Goal: Transaction & Acquisition: Purchase product/service

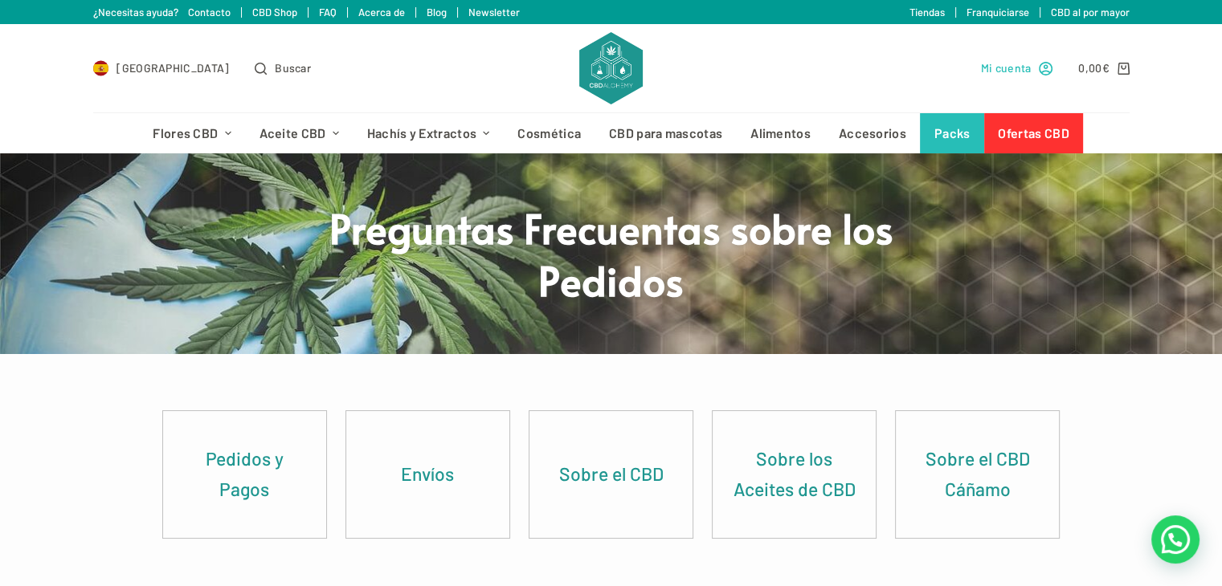
click at [1013, 67] on span "Mi cuenta" at bounding box center [1006, 68] width 51 height 18
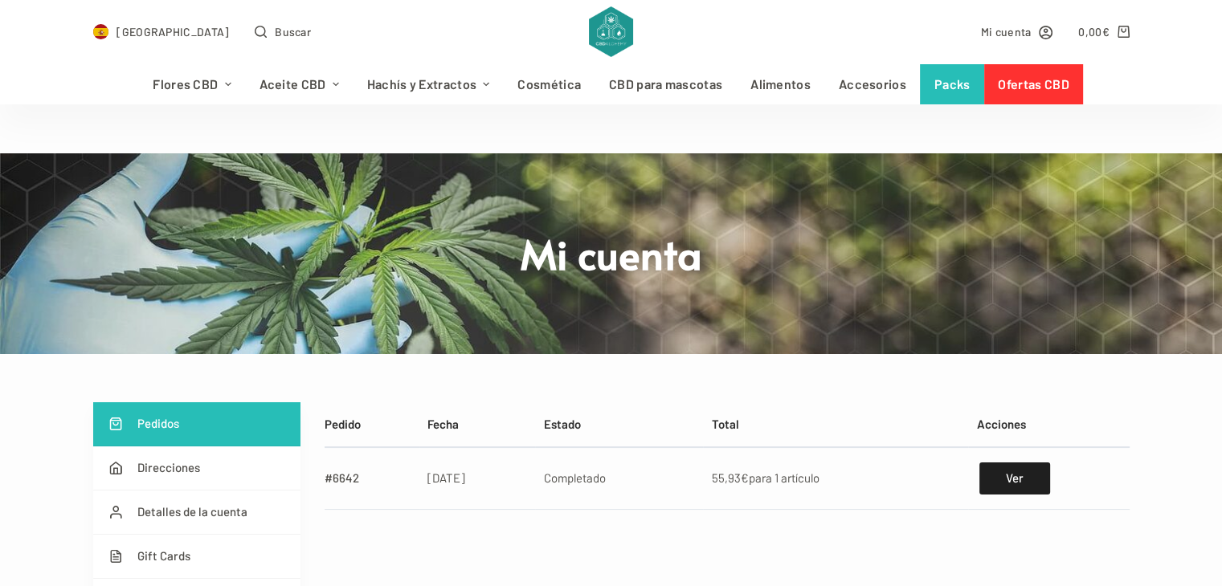
scroll to position [67, 0]
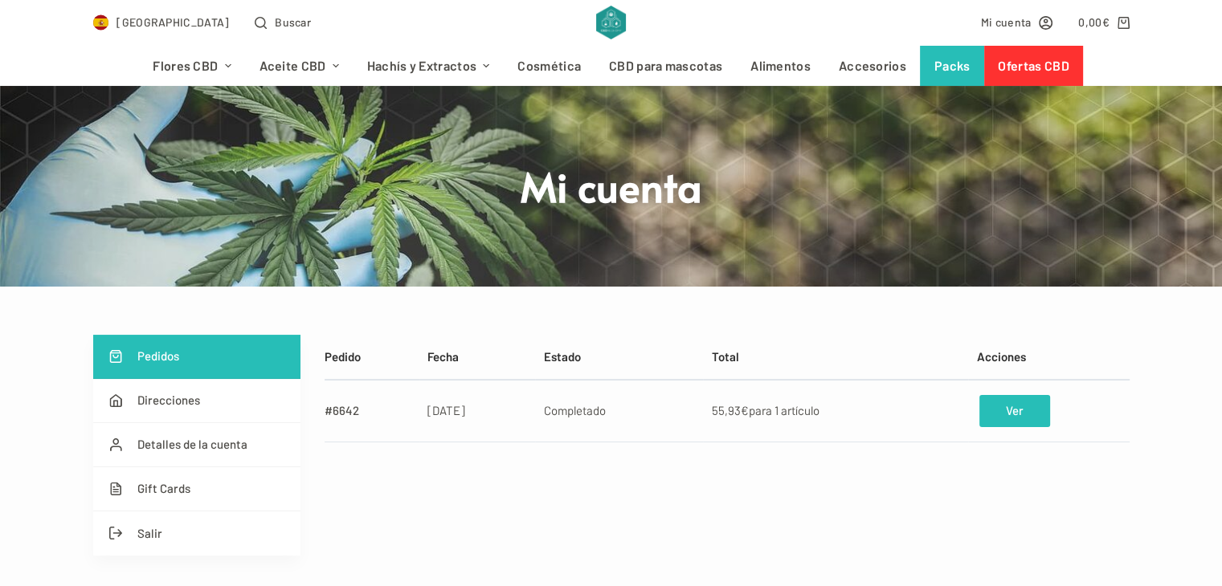
click at [1008, 415] on link "Ver" at bounding box center [1014, 411] width 70 height 32
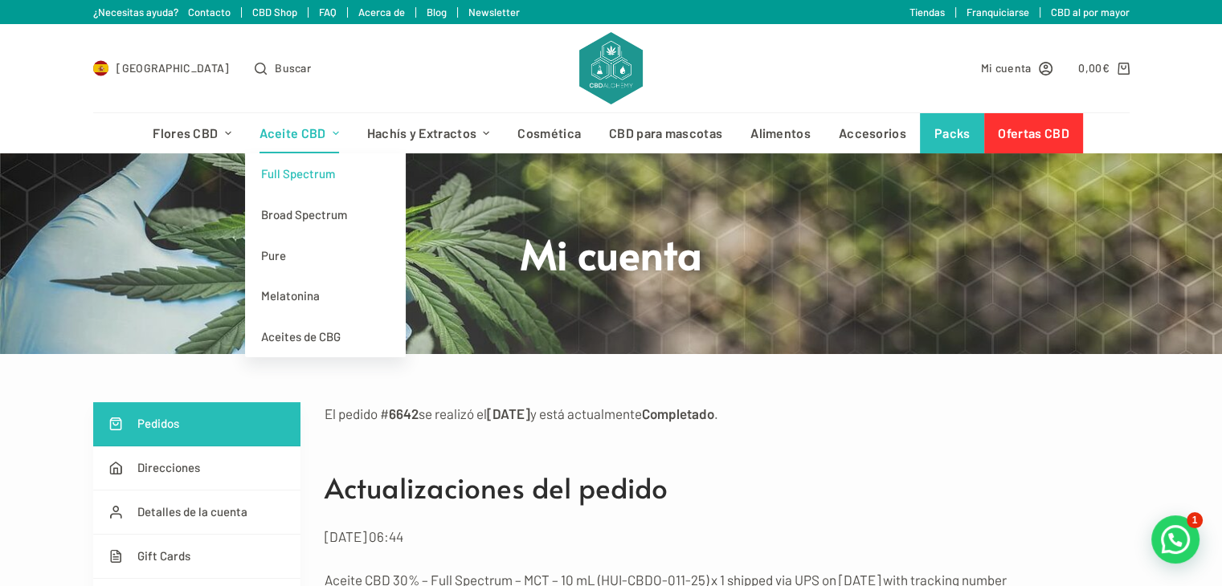
click at [312, 165] on link "Full Spectrum" at bounding box center [325, 173] width 161 height 41
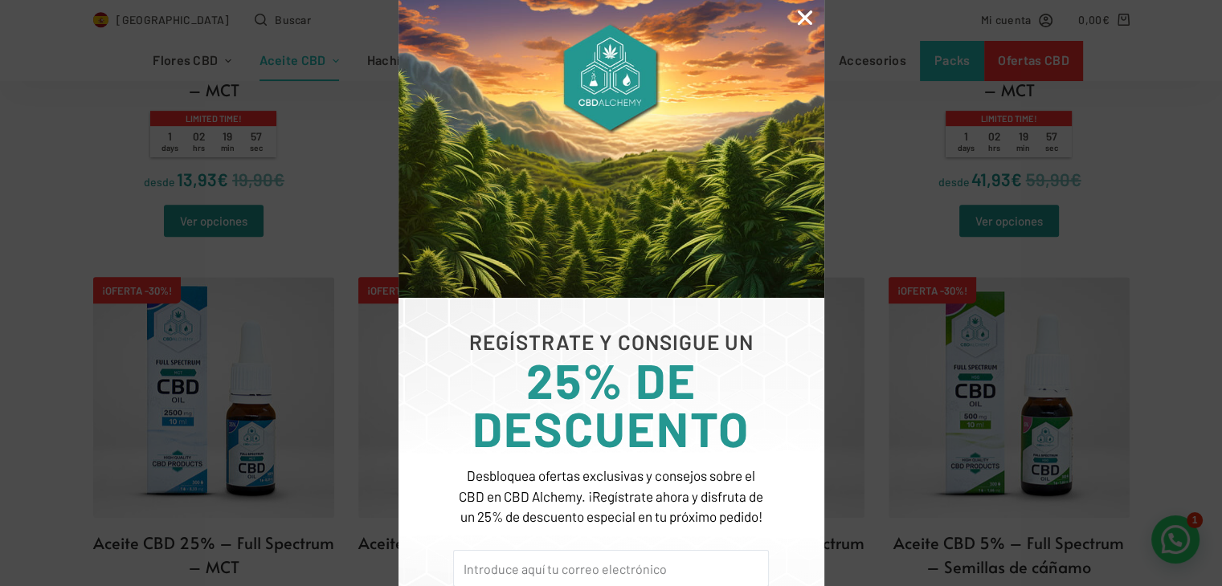
scroll to position [742, 0]
click at [807, 18] on icon "Close" at bounding box center [804, 17] width 21 height 21
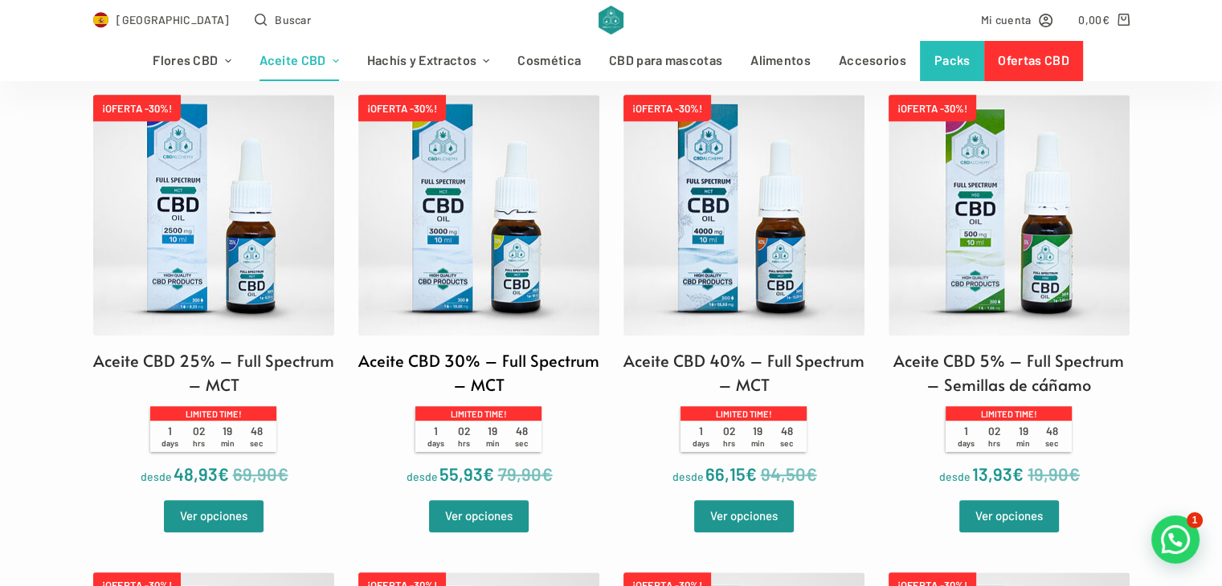
scroll to position [925, 0]
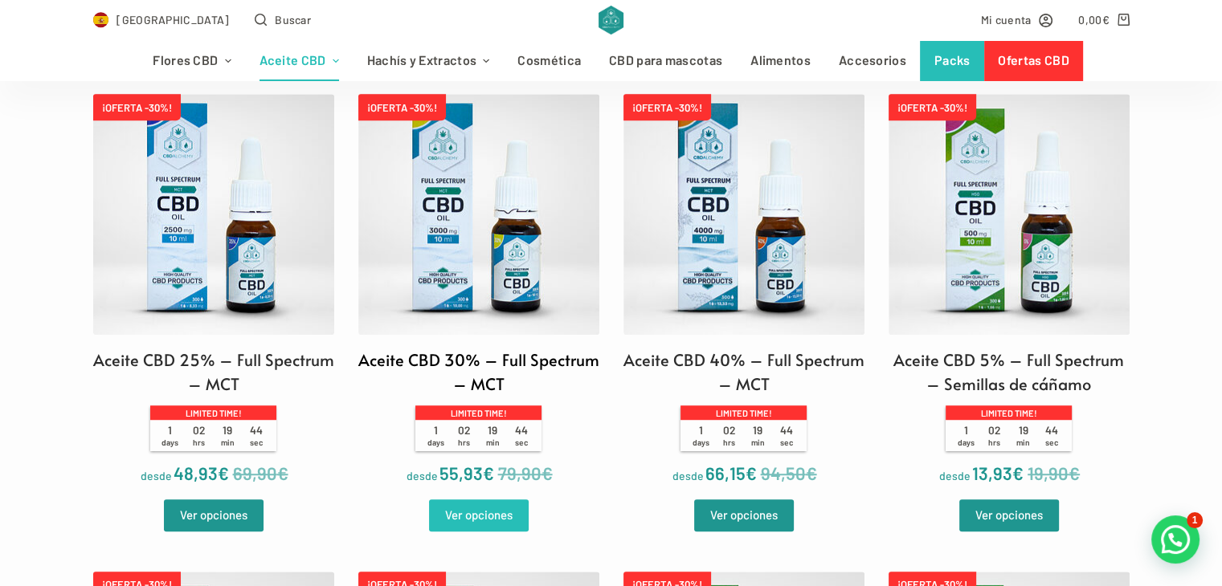
click at [466, 528] on link "Ver opciones" at bounding box center [479, 516] width 100 height 32
click at [757, 260] on img at bounding box center [743, 214] width 241 height 241
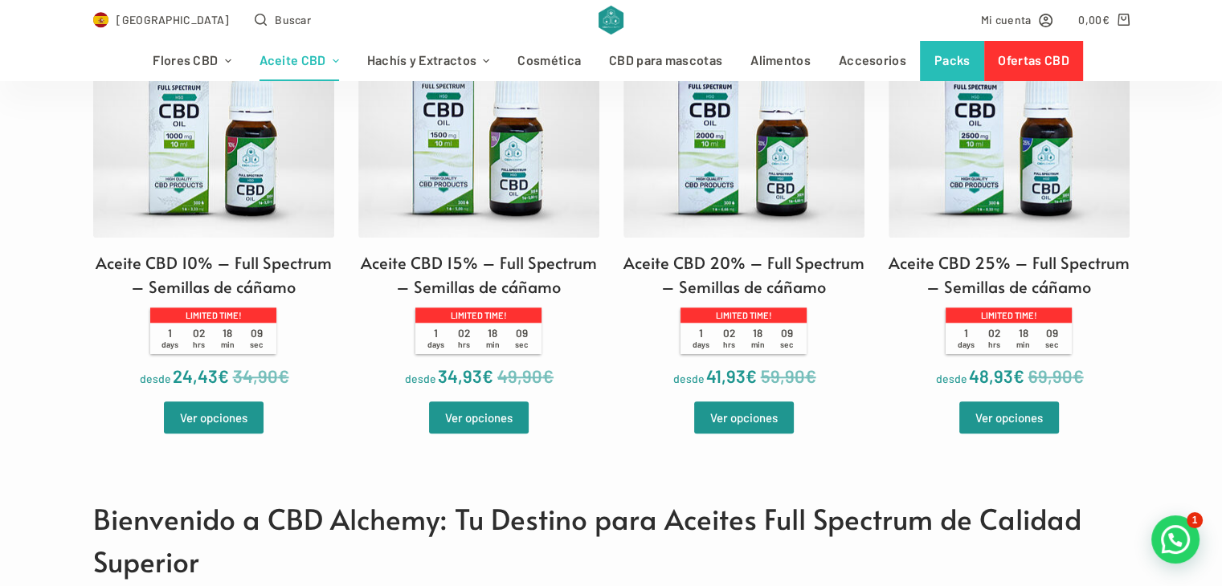
scroll to position [1503, 0]
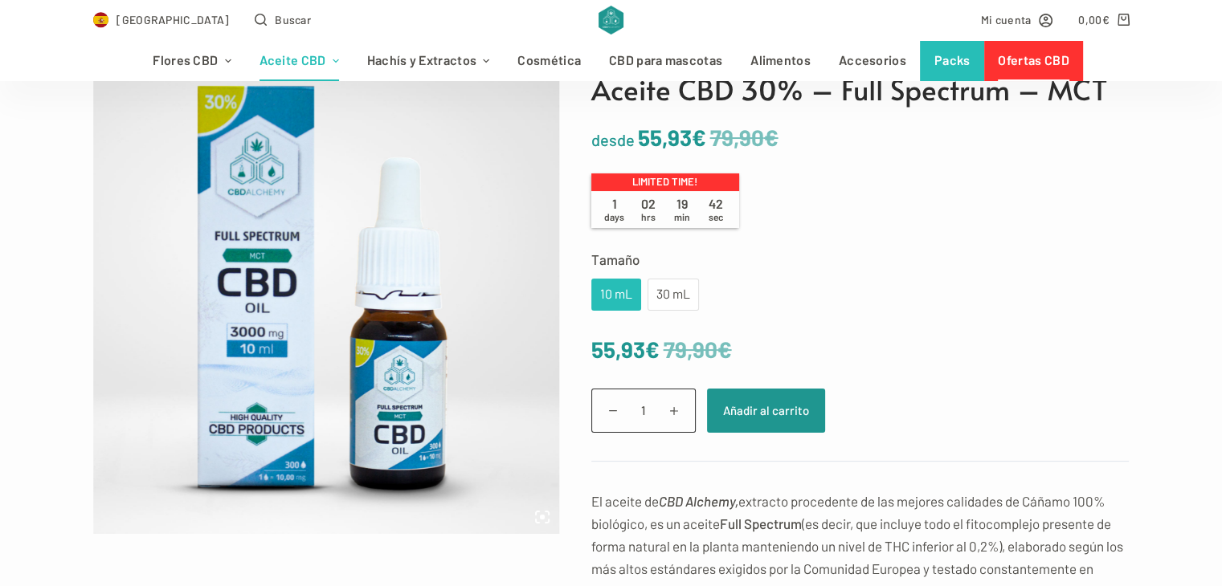
scroll to position [177, 0]
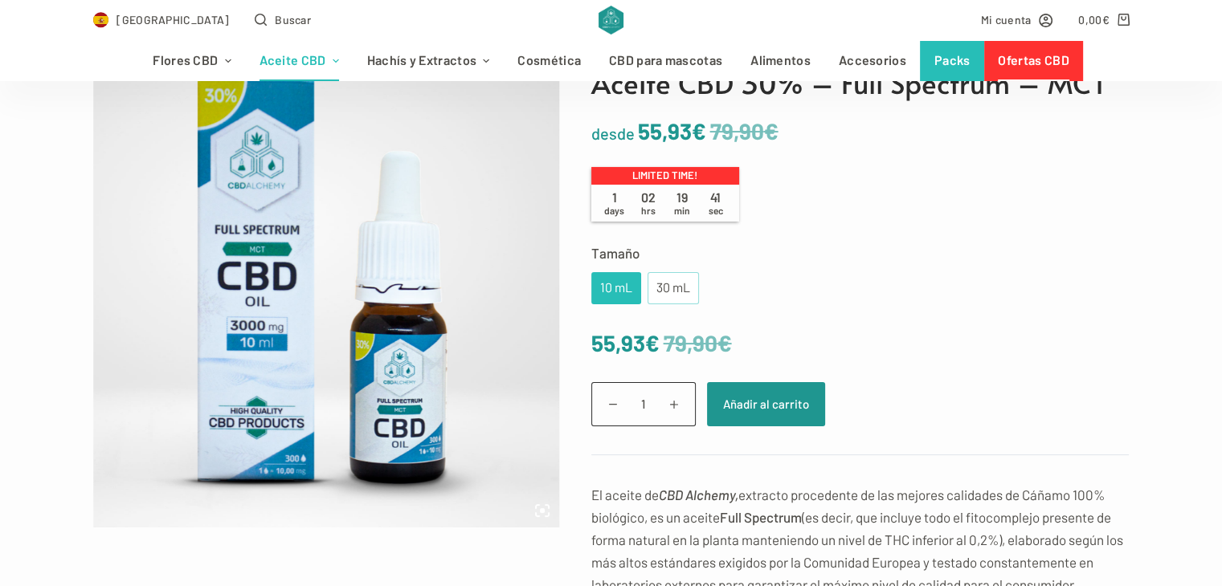
click at [671, 289] on div "30 mL" at bounding box center [673, 288] width 32 height 21
click at [636, 302] on div "10 mL" at bounding box center [616, 288] width 50 height 32
click at [702, 299] on td "Elige una opción 10 mL 30 mL 10 mL 30 mL Limpiar" at bounding box center [860, 288] width 538 height 32
click at [690, 294] on div "30 mL" at bounding box center [672, 288] width 51 height 32
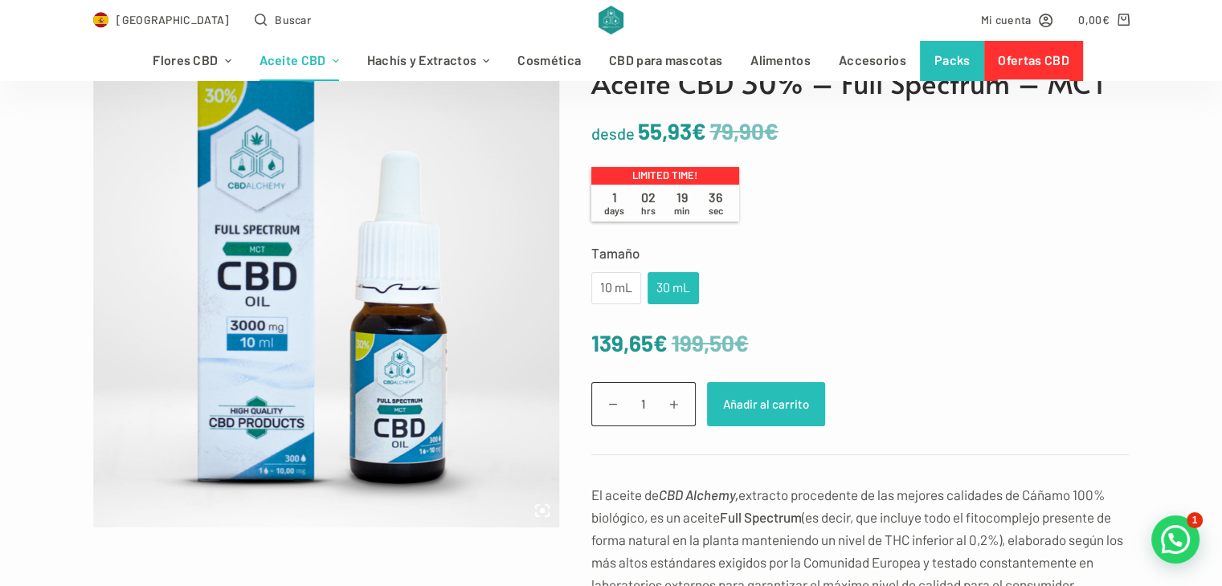
click at [750, 406] on button "Añadir al carrito" at bounding box center [766, 404] width 118 height 44
drag, startPoint x: 750, startPoint y: 406, endPoint x: 842, endPoint y: 319, distance: 126.7
click at [842, 319] on form "Tamaño Elige una opción 10 mL 30 mL 10 mL 30 mL Limpiar 199,50 € 139,65 € Aceit…" at bounding box center [860, 349] width 538 height 214
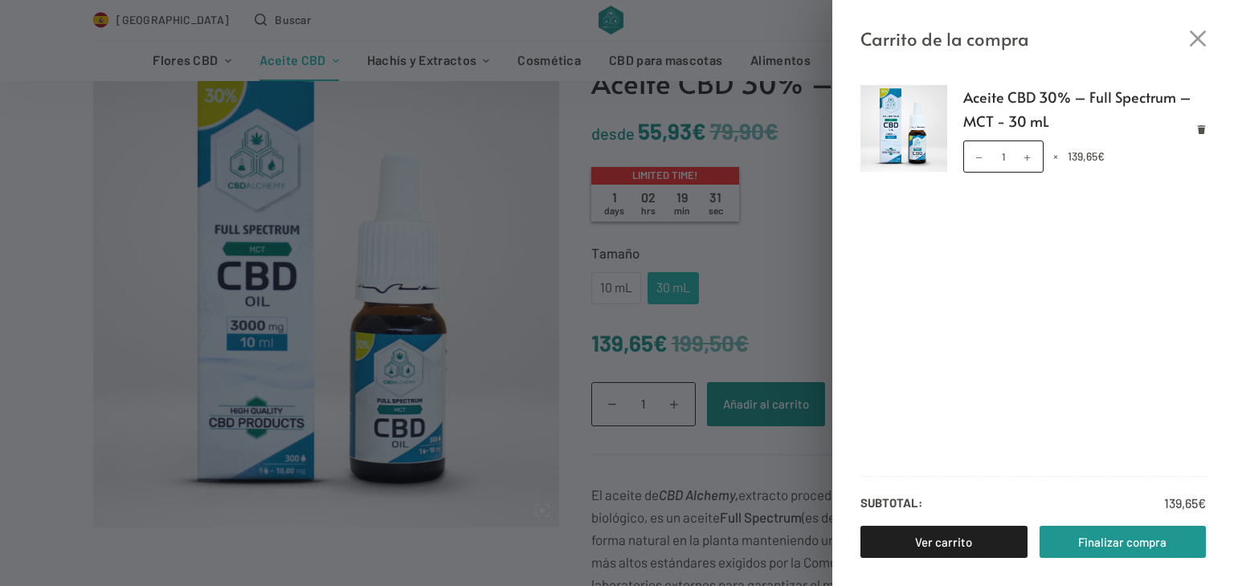
click at [1211, 129] on ul "Aceite CBD 30% – Full Spectrum – MCT - 30 mL Aceite CBD 30% – Full Spectrum – M…" at bounding box center [1033, 272] width 402 height 374
click at [1197, 128] on icon "Eliminar Aceite CBD 30% – Full Spectrum – MCT - 30 mL del carrito" at bounding box center [1201, 129] width 9 height 9
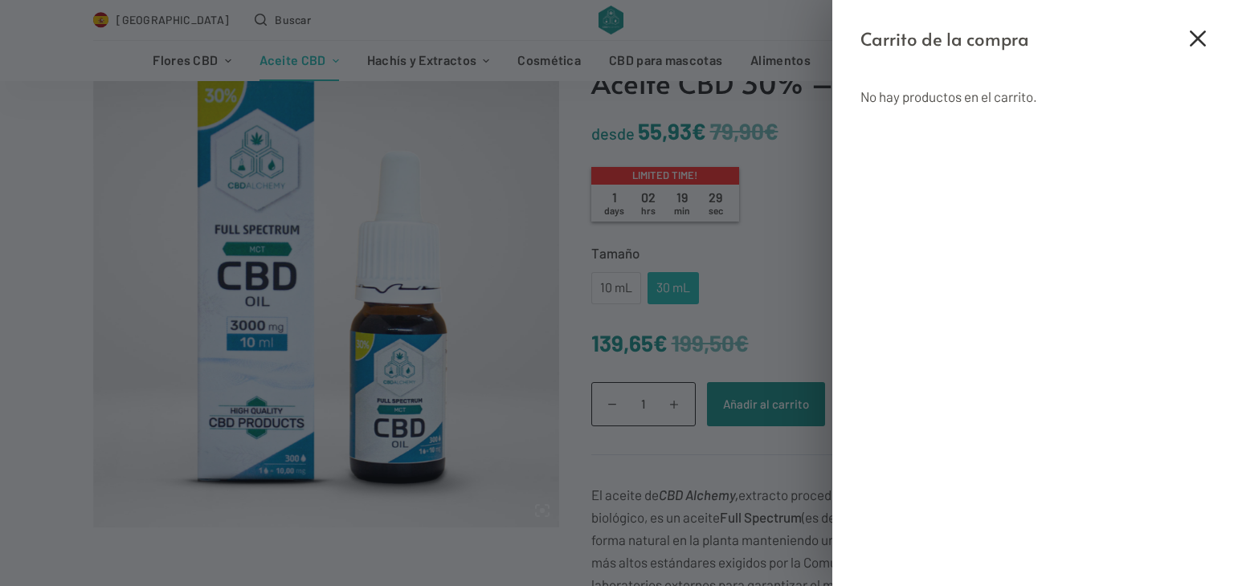
click at [1196, 40] on icon "Cerrar el cajón del carrito" at bounding box center [1197, 39] width 16 height 16
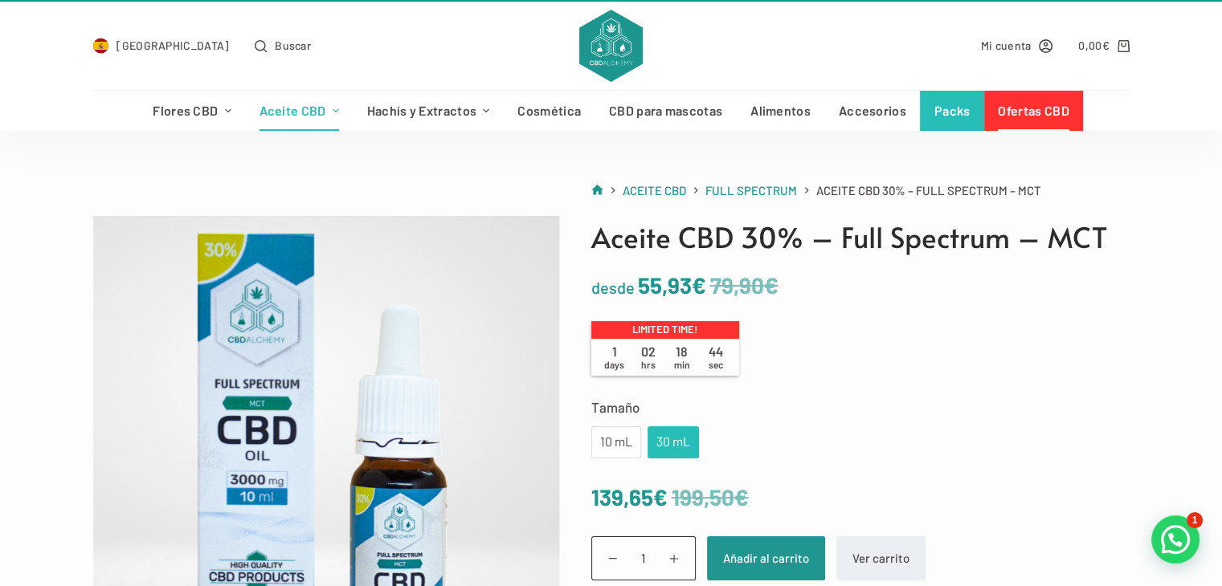
scroll to position [21, 0]
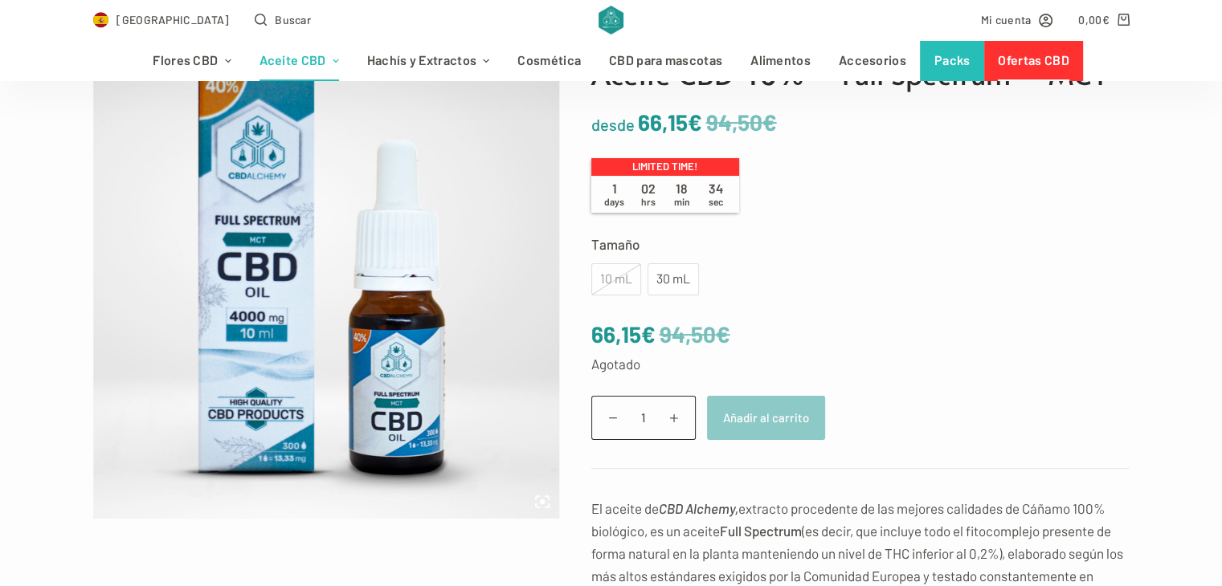
scroll to position [189, 0]
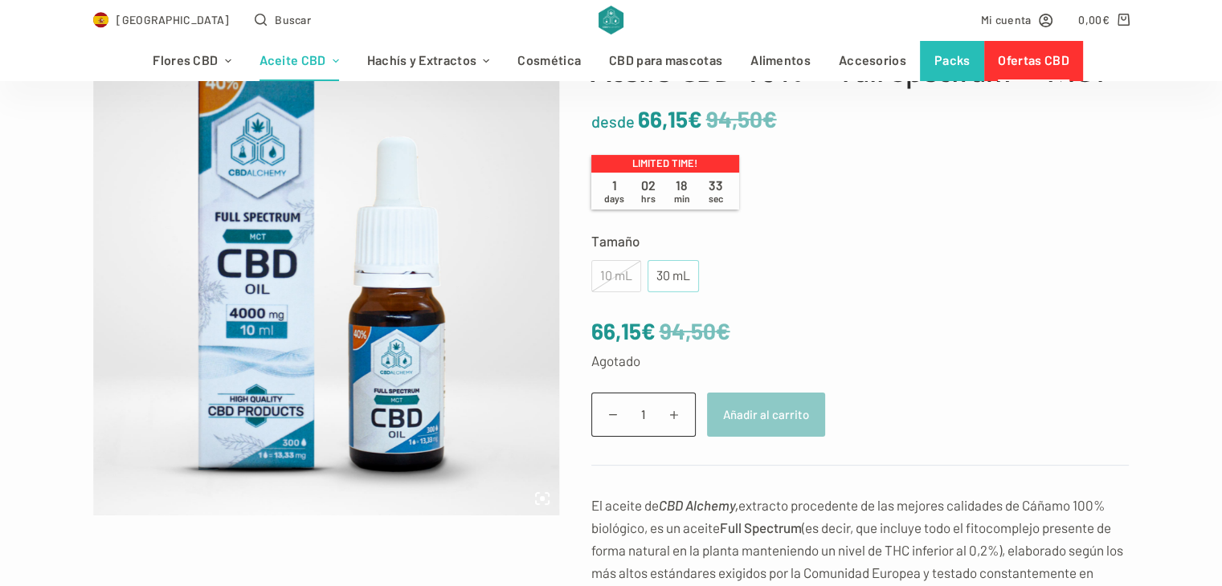
click at [683, 283] on div "30 mL" at bounding box center [673, 276] width 32 height 21
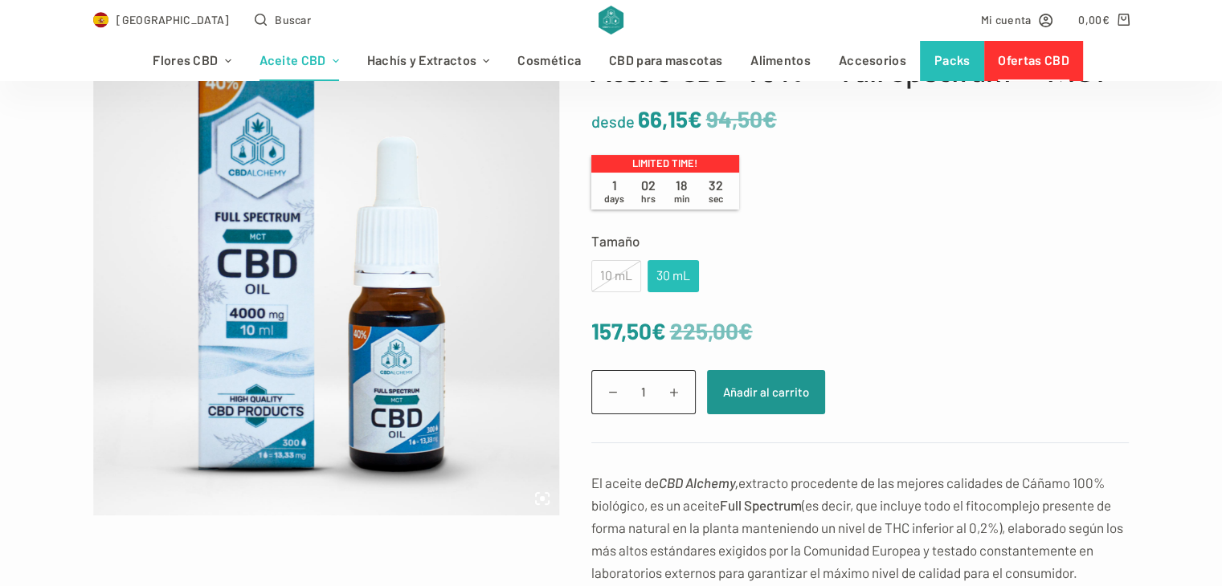
click at [614, 284] on div "10 mL" at bounding box center [616, 276] width 50 height 32
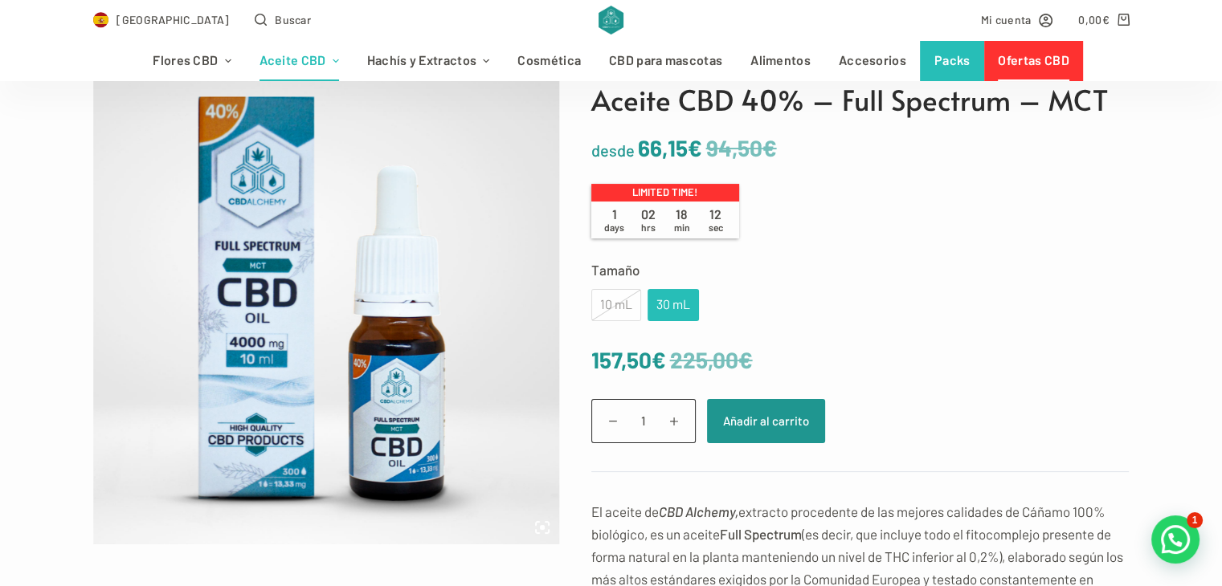
scroll to position [118, 0]
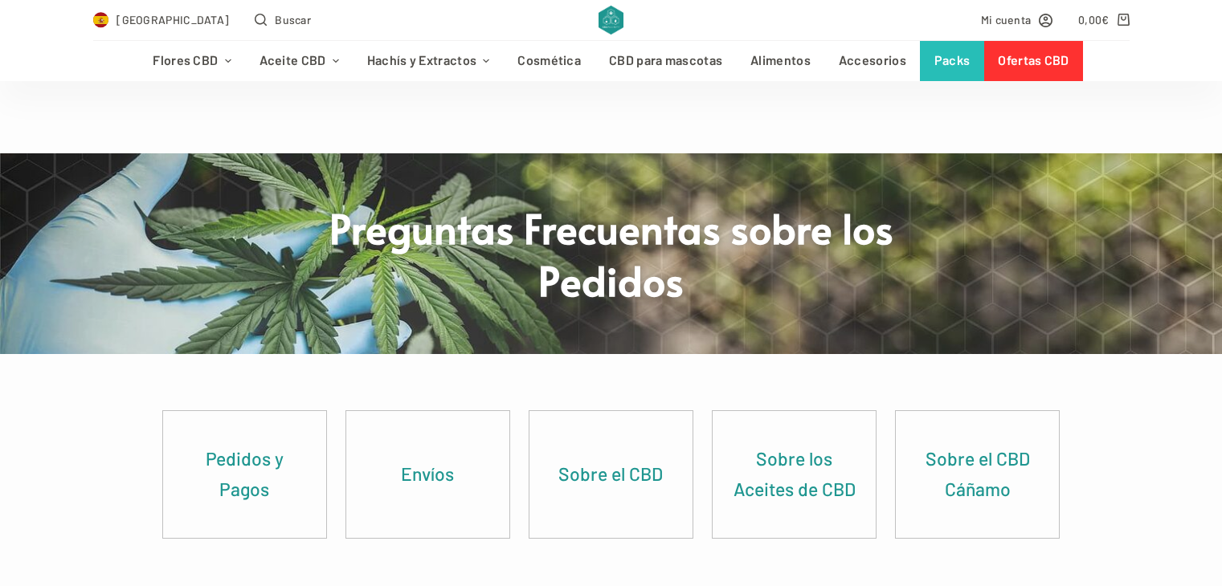
scroll to position [969, 0]
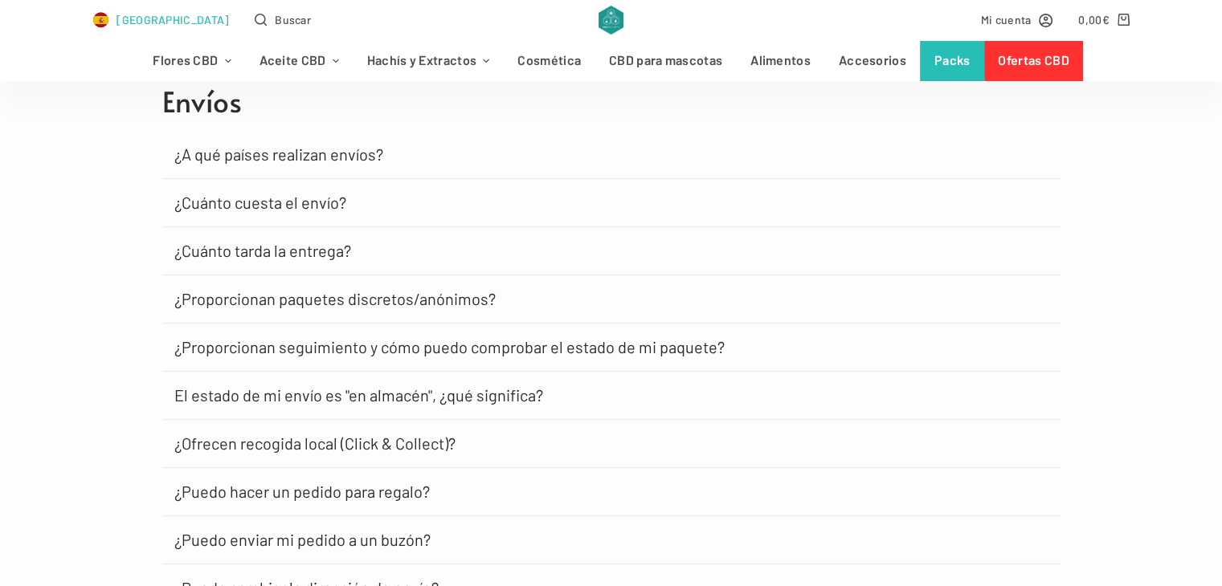
click at [136, 18] on span "[GEOGRAPHIC_DATA]" at bounding box center [172, 19] width 112 height 18
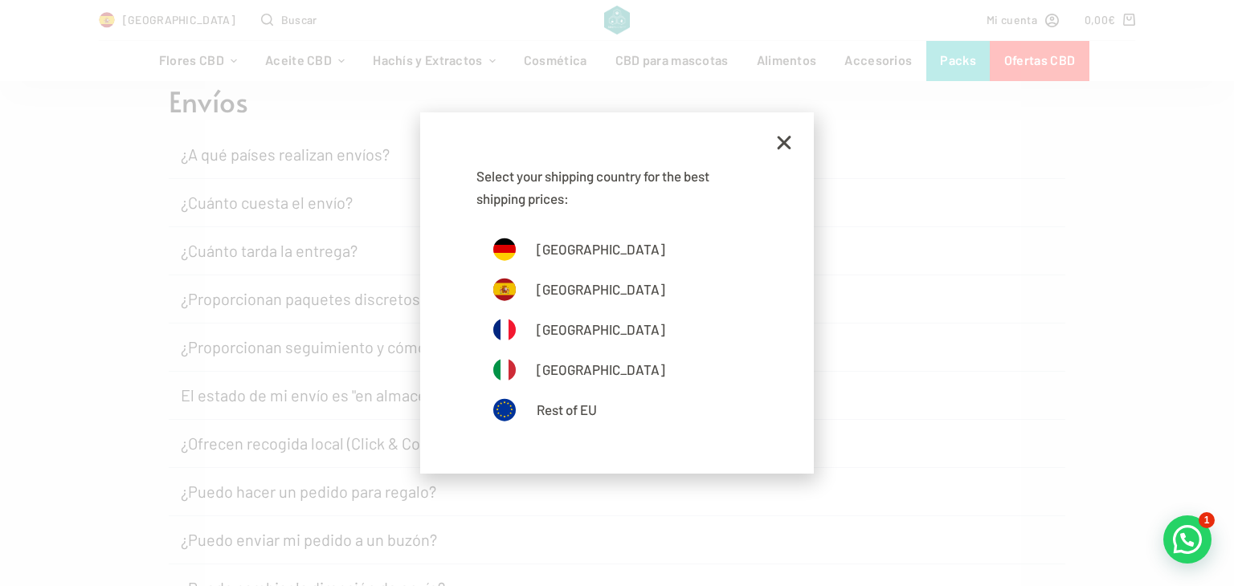
click at [0, 333] on div "Select your shipping country for the best shipping prices: [GEOGRAPHIC_DATA] [G…" at bounding box center [617, 293] width 1234 height 586
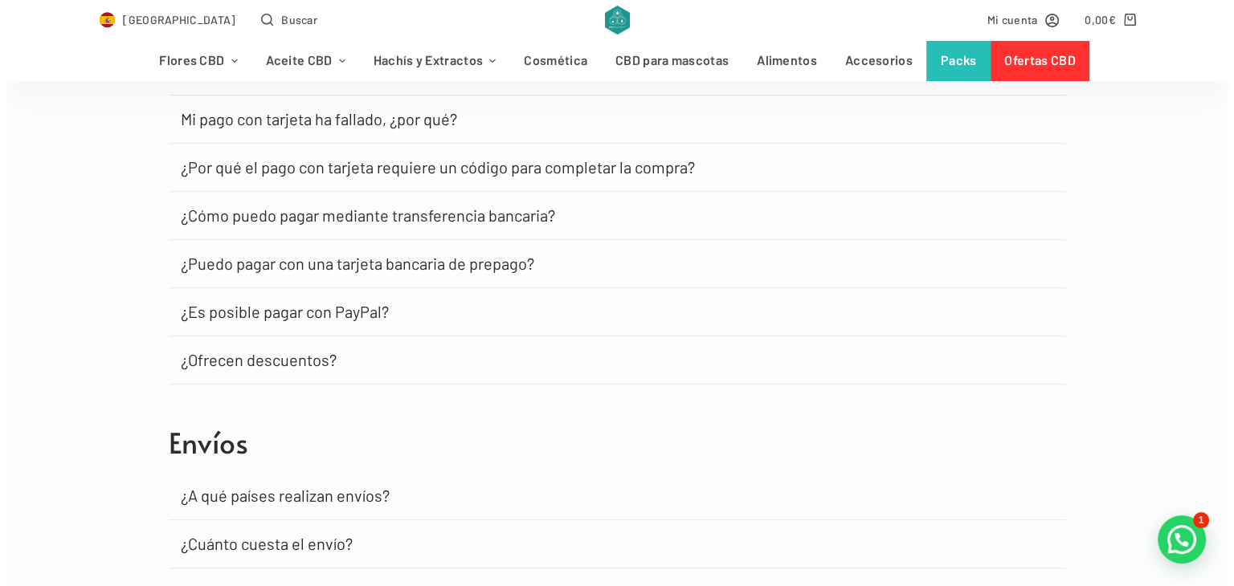
scroll to position [0, 0]
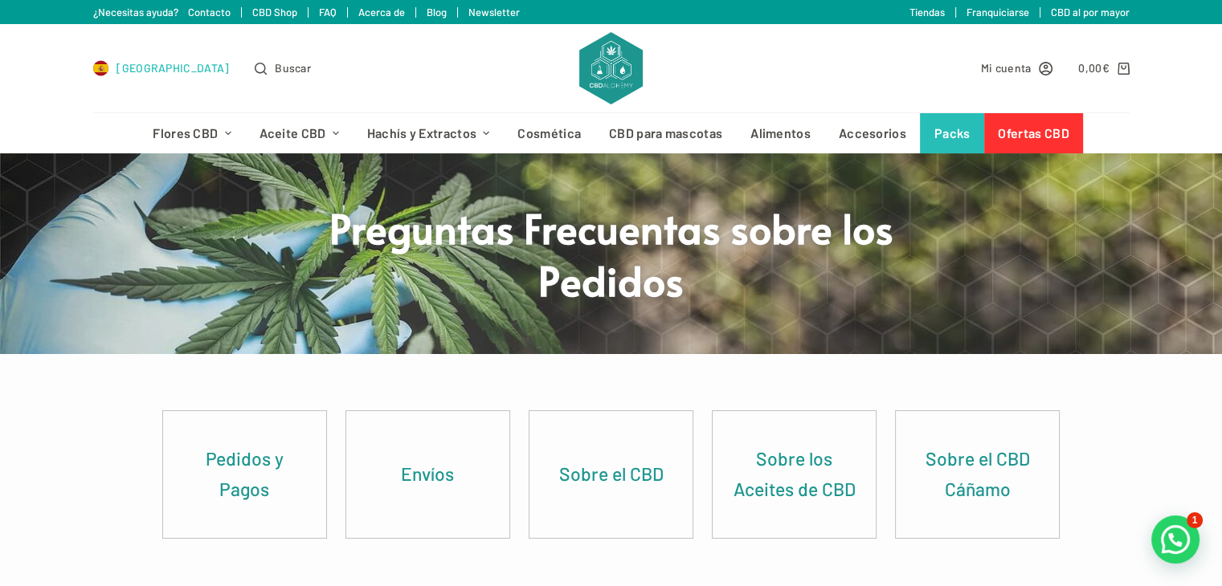
click at [129, 71] on span "[GEOGRAPHIC_DATA]" at bounding box center [172, 68] width 112 height 18
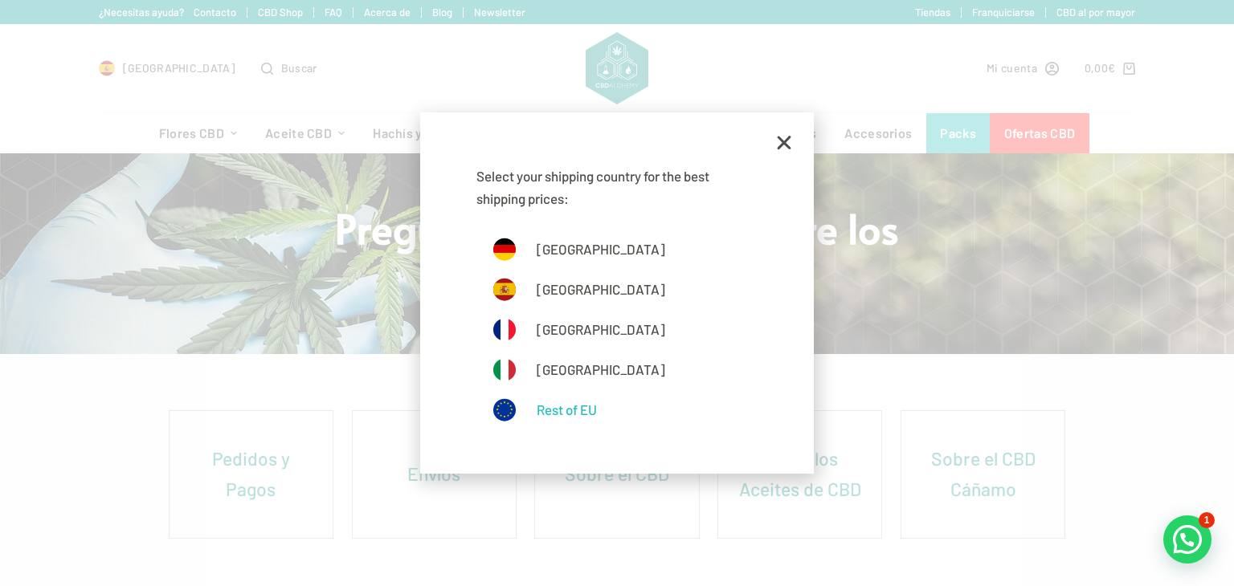
click at [576, 408] on link "Rest of EU" at bounding box center [616, 410] width 249 height 24
